Goal: Navigation & Orientation: Find specific page/section

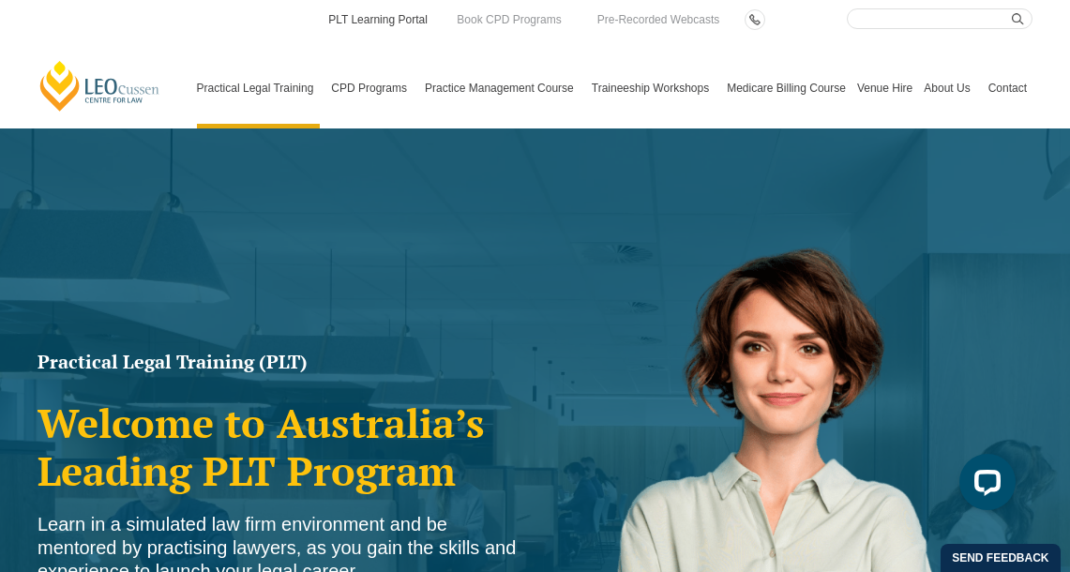
click at [360, 29] on link "PLT Learning Portal" at bounding box center [377, 19] width 103 height 21
